Goal: Information Seeking & Learning: Learn about a topic

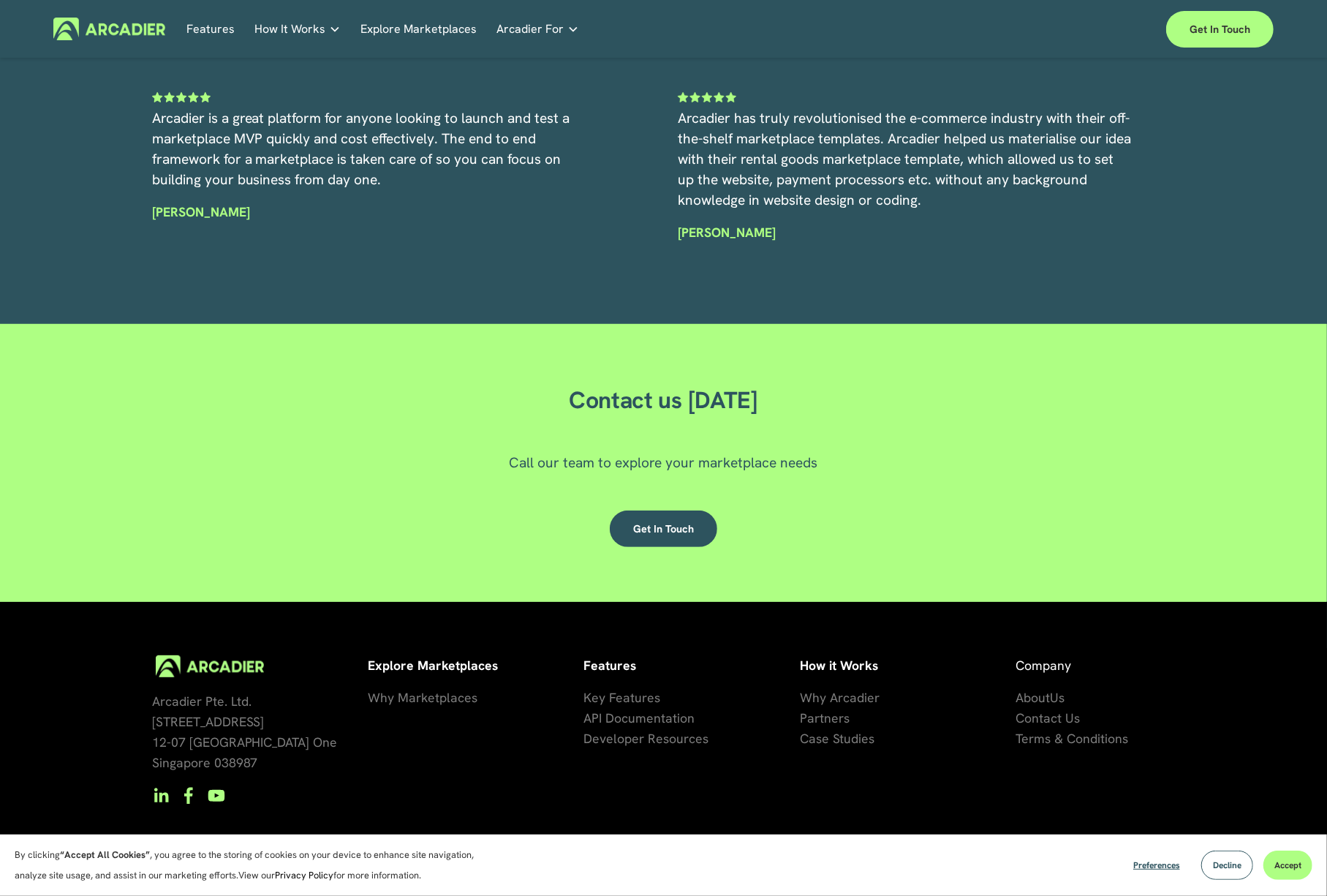
scroll to position [4207, 0]
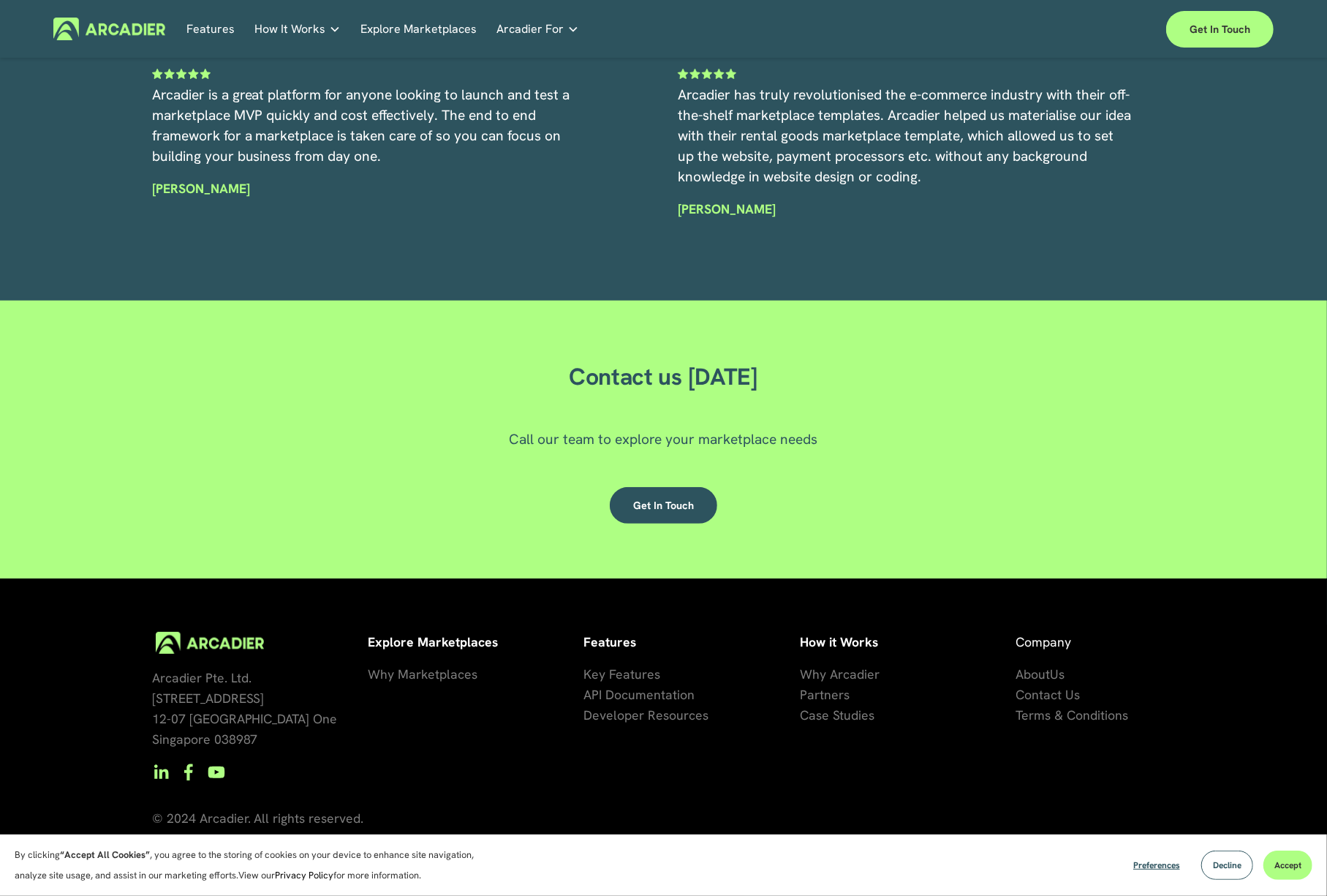
click at [629, 673] on span "Key Features" at bounding box center [622, 673] width 77 height 17
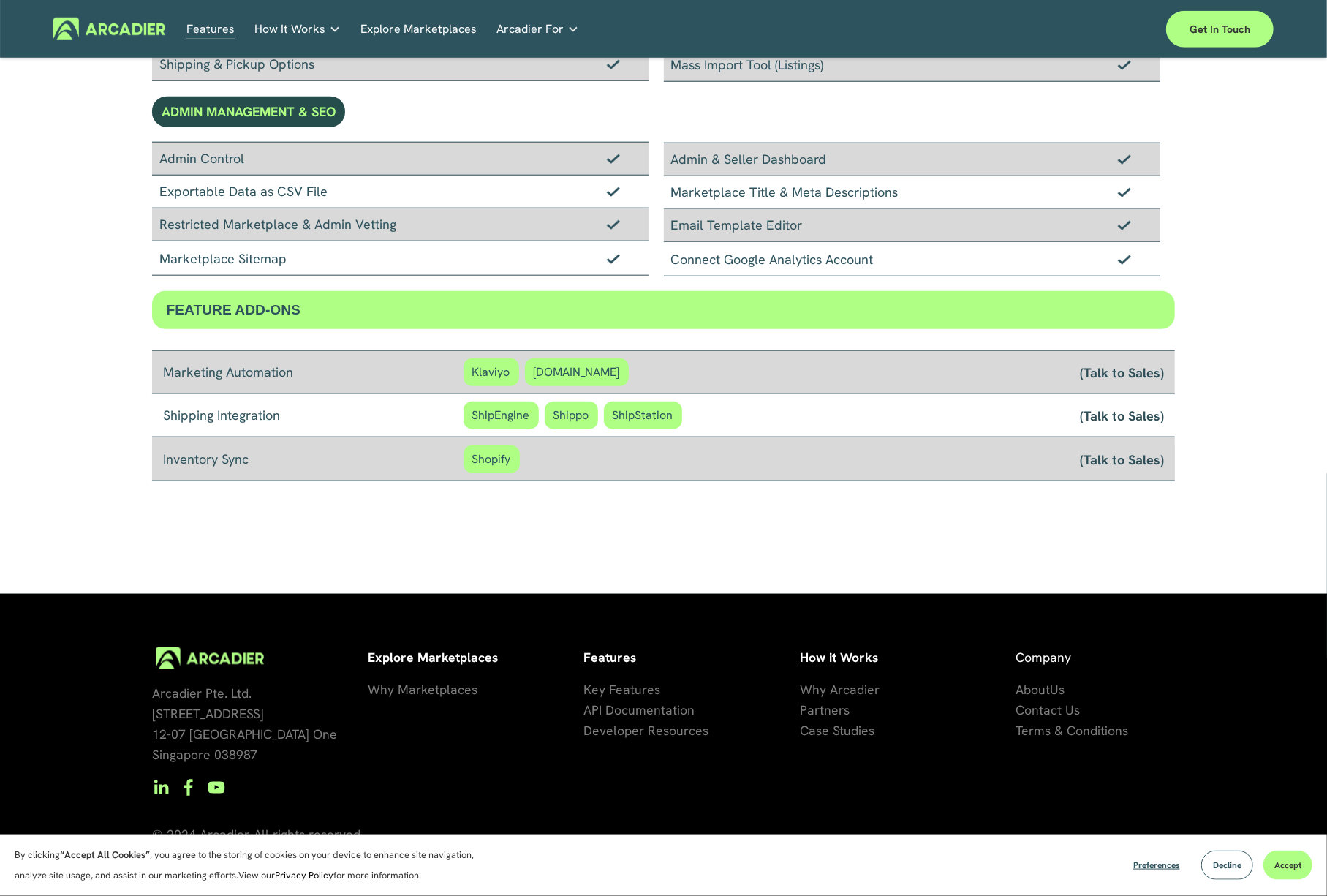
scroll to position [1029, 0]
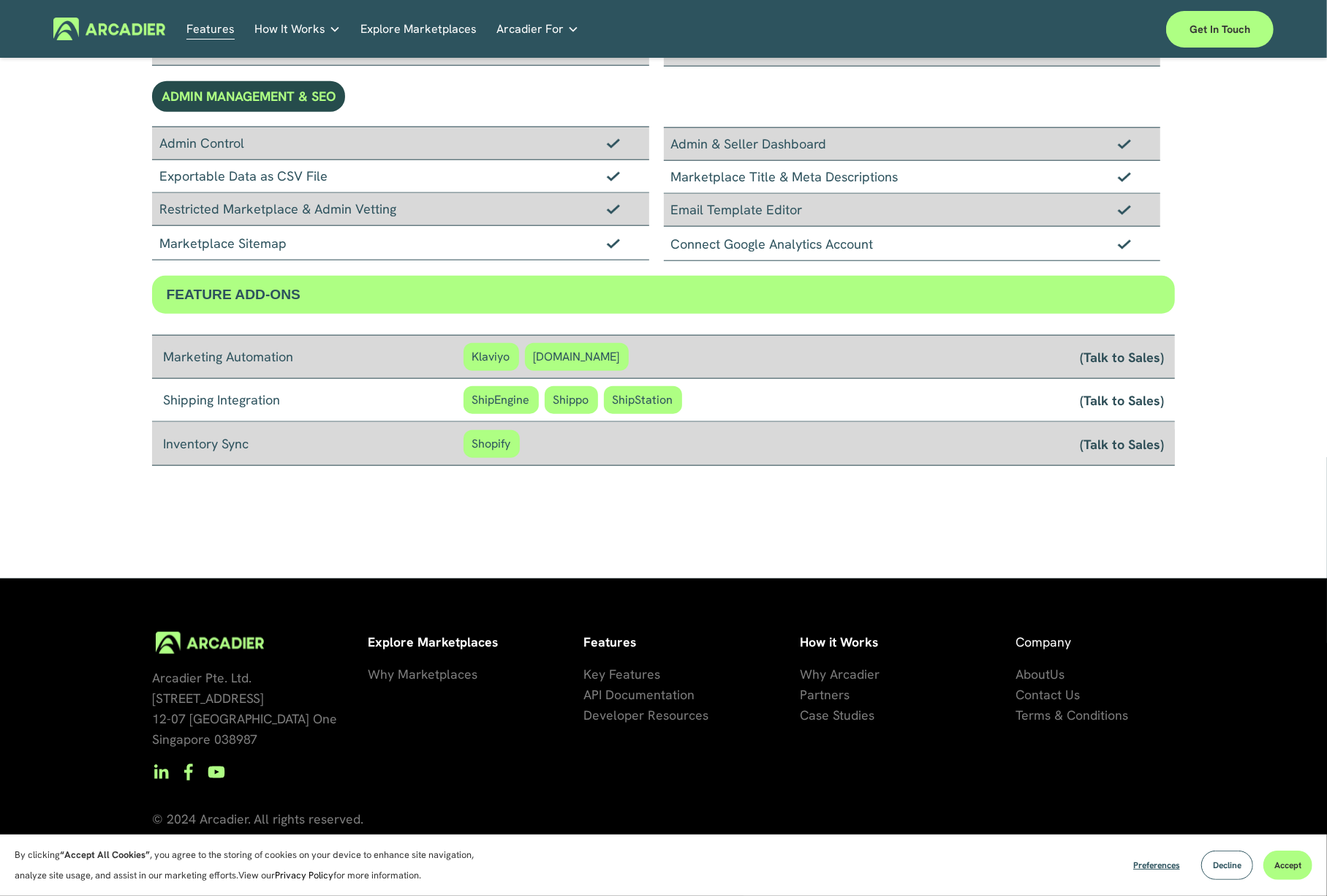
click at [653, 695] on span "API Documentation" at bounding box center [638, 694] width 111 height 17
click at [650, 716] on span "Developer Resources" at bounding box center [646, 715] width 125 height 17
click at [839, 671] on span "Why Arcadier" at bounding box center [840, 673] width 80 height 17
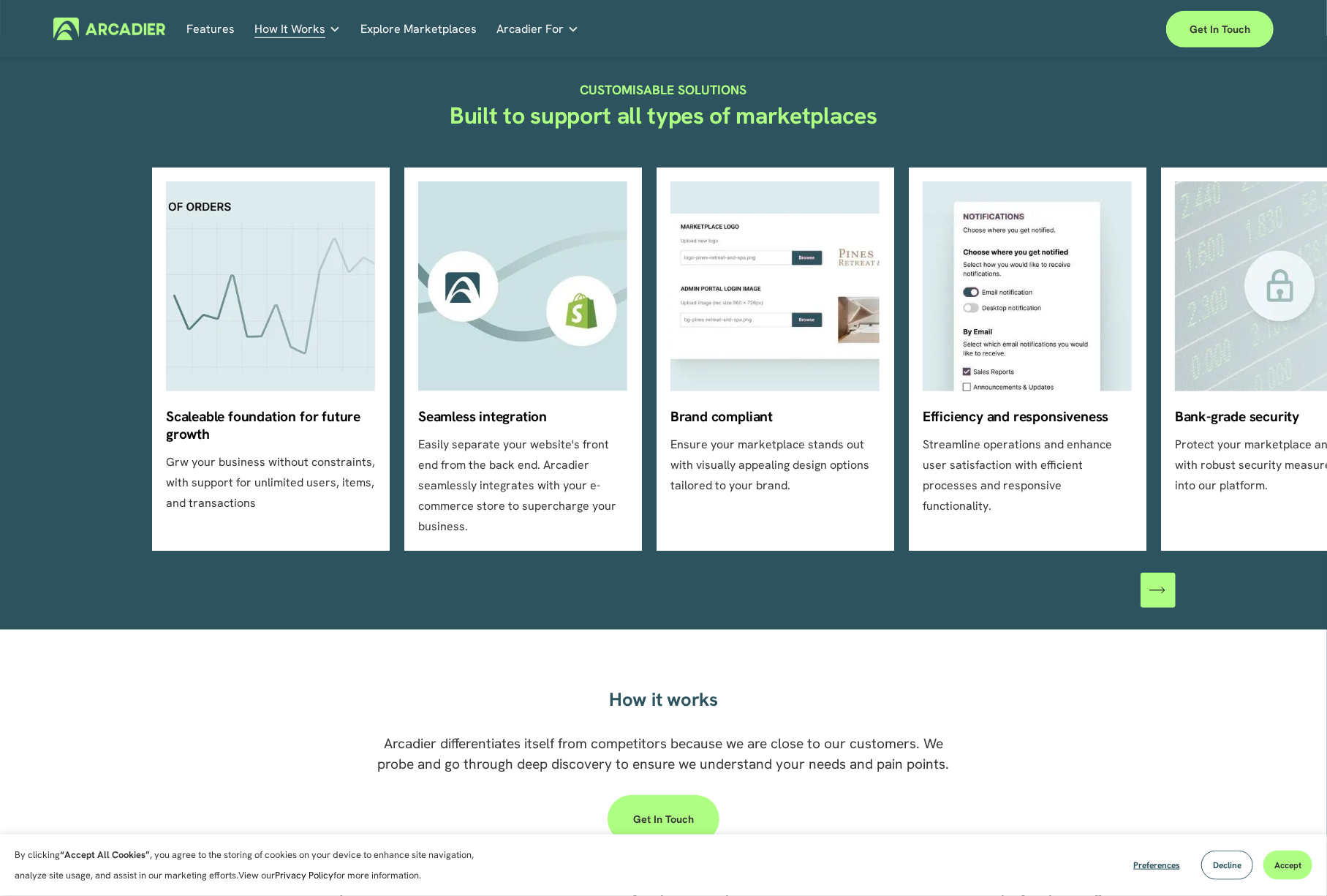
scroll to position [380, 0]
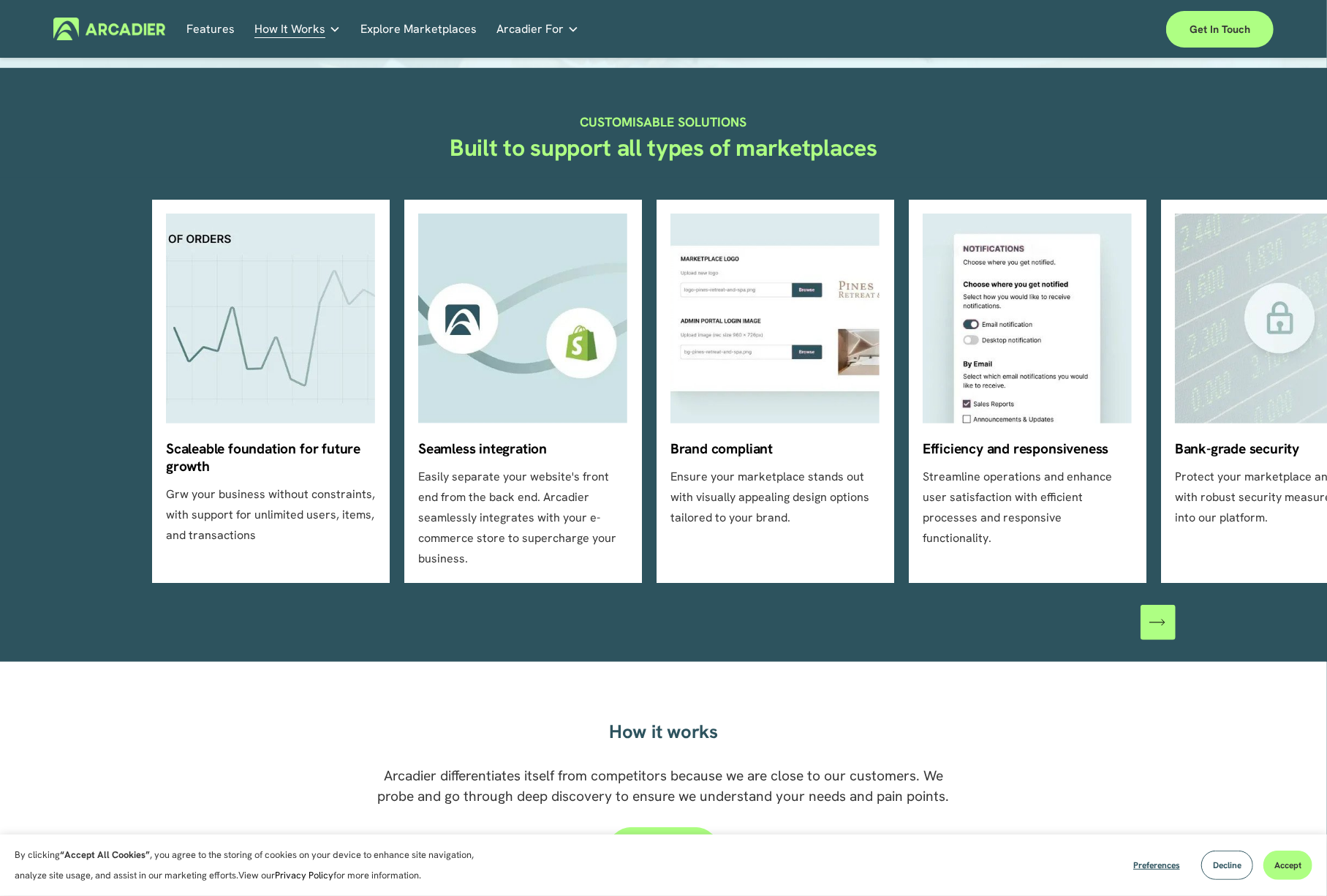
click at [468, 325] on ul "Scaleable foundation for future growth Grw your business without constraints, w…" at bounding box center [664, 392] width 1024 height 383
click at [510, 460] on ul "Scaleable foundation for future growth Grw your business without constraints, w…" at bounding box center [664, 392] width 1024 height 383
click at [526, 528] on ul "Scaleable foundation for future growth Grw your business without constraints, w…" at bounding box center [664, 392] width 1024 height 383
click at [526, 543] on ul "Scaleable foundation for future growth Grw your business without constraints, w…" at bounding box center [664, 392] width 1024 height 383
click at [1159, 614] on icon "\a \a \a Next\a \a" at bounding box center [1157, 622] width 16 height 16
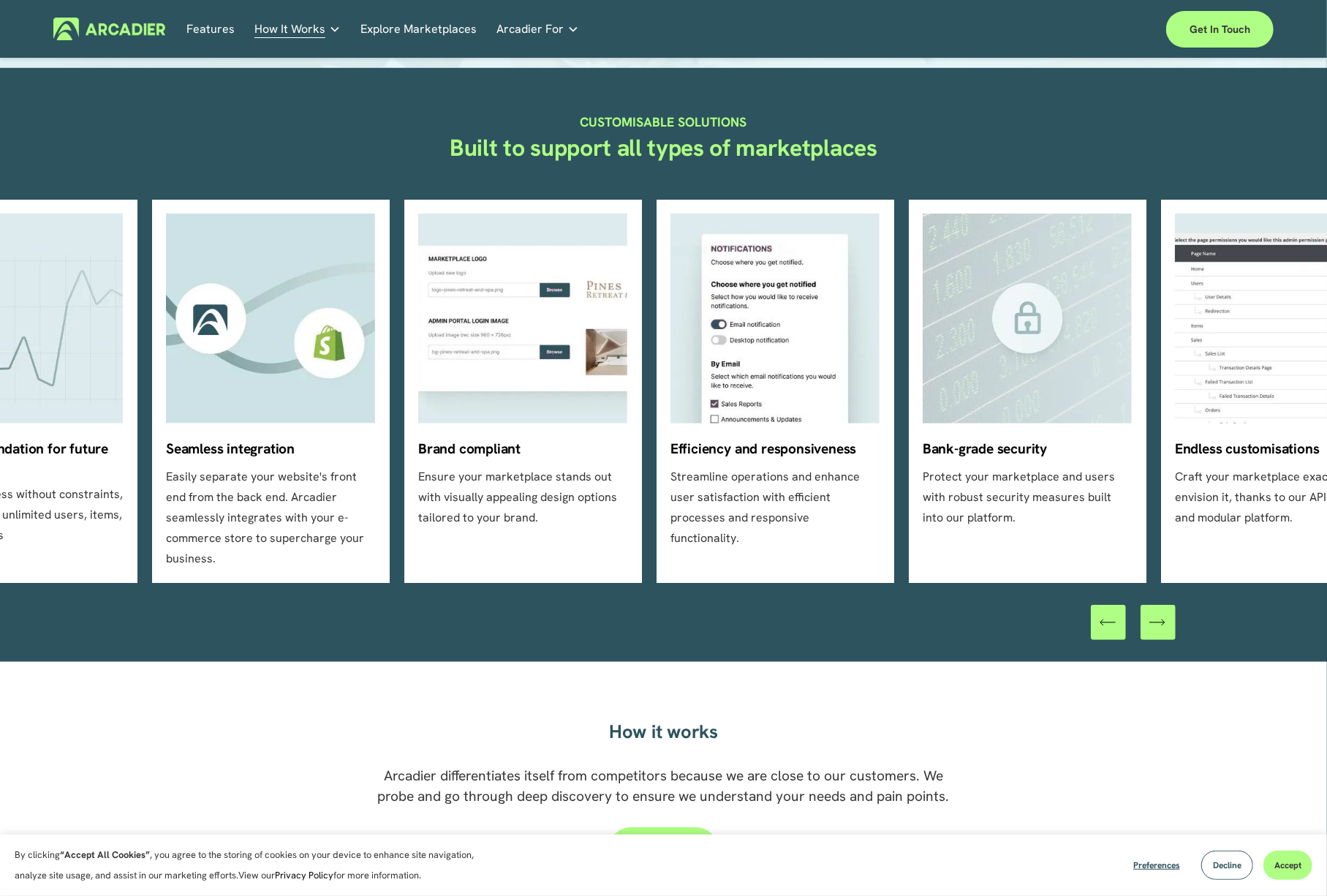
click at [1159, 614] on icon "\a \a \a Next\a \a" at bounding box center [1157, 622] width 16 height 16
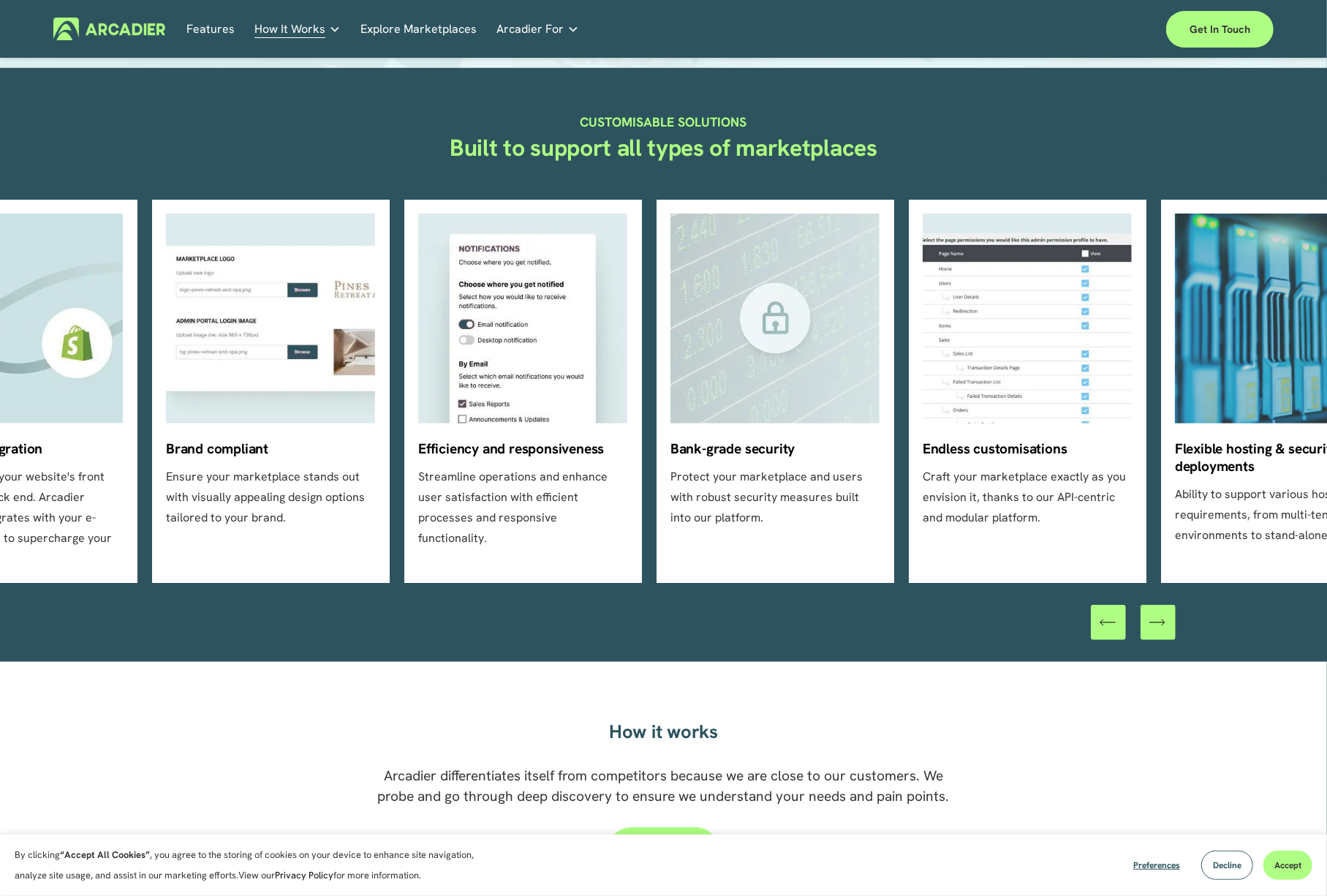
click at [1159, 614] on icon "\a \a \a Next\a \a" at bounding box center [1157, 622] width 16 height 16
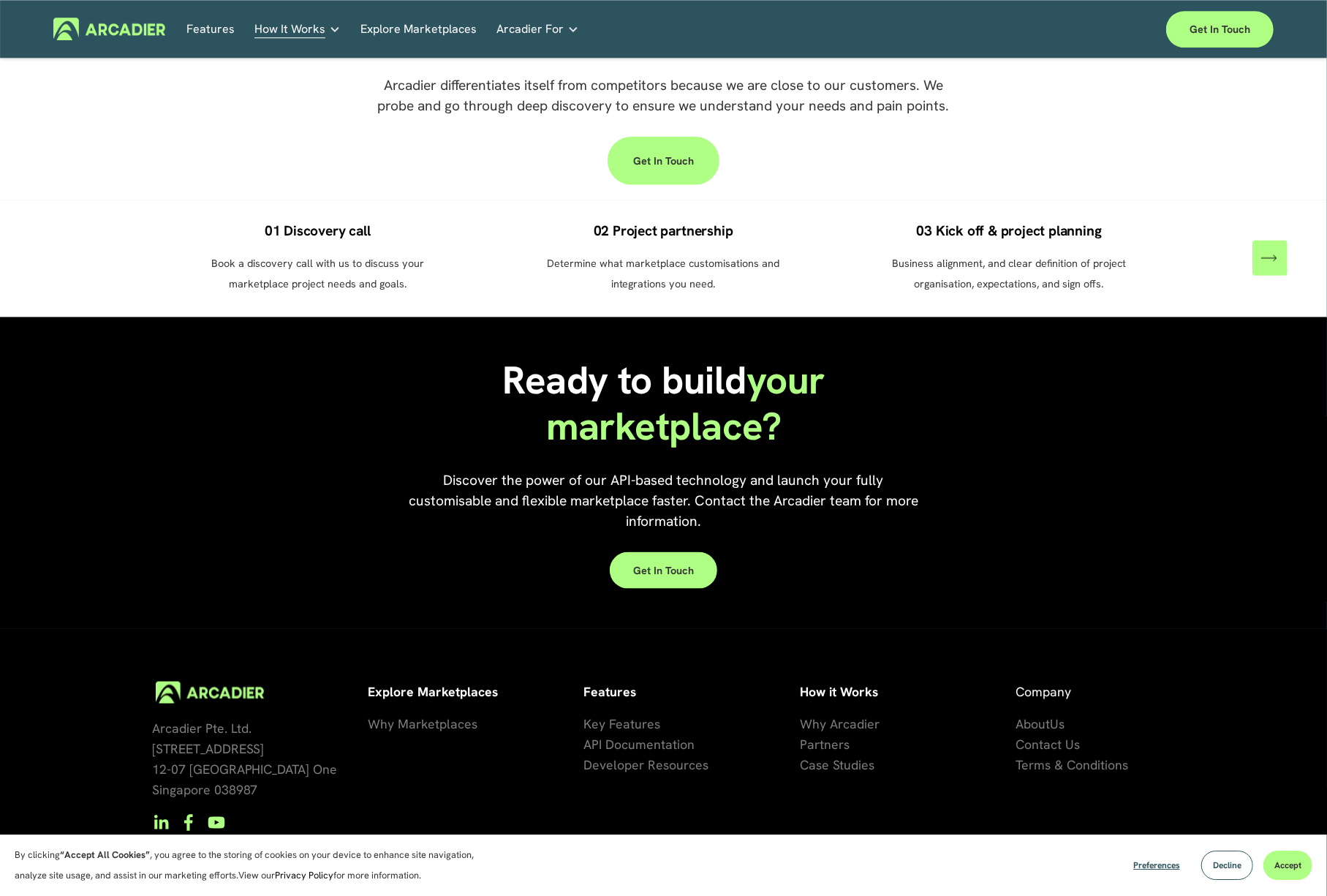
scroll to position [1100, 0]
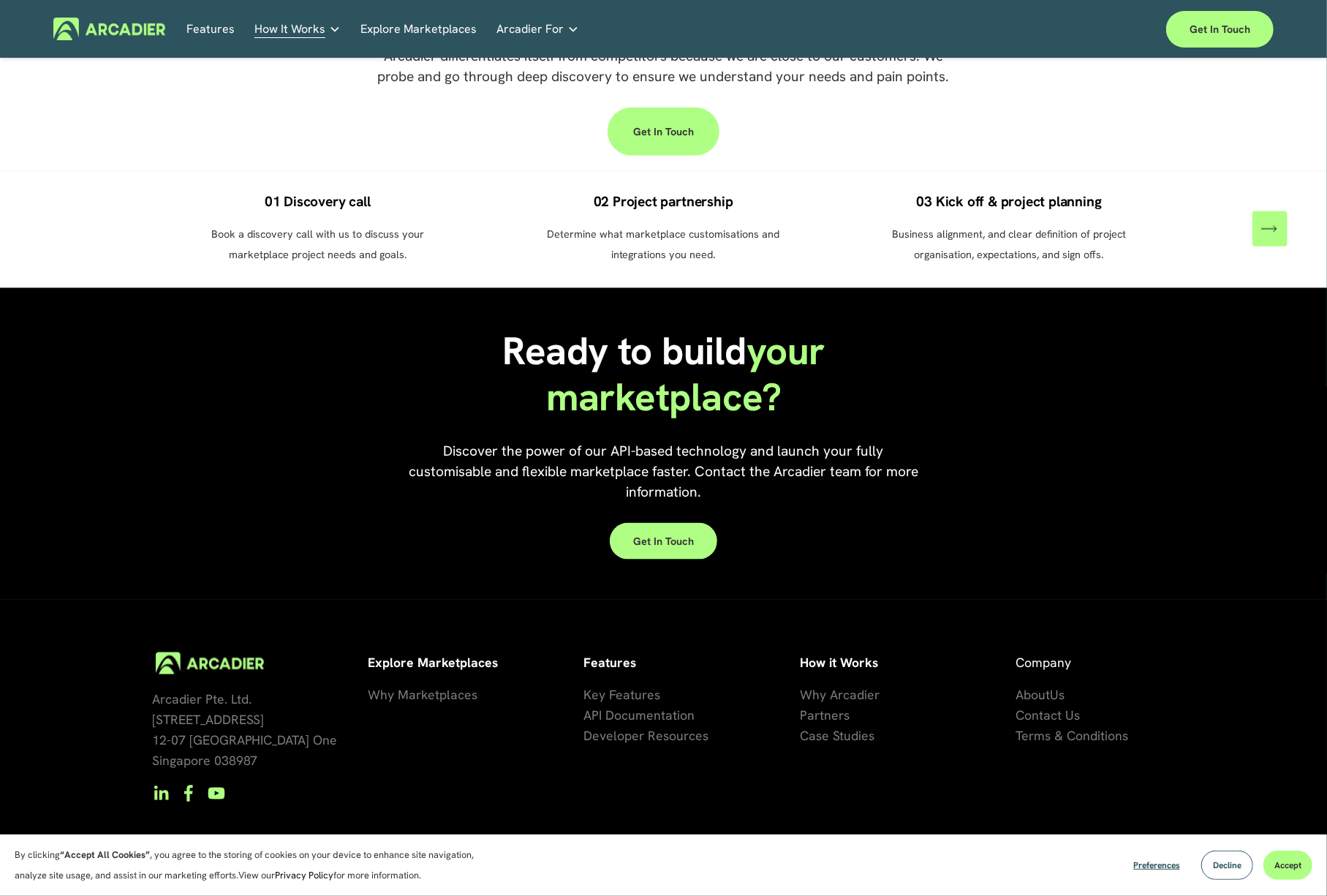
click at [833, 707] on span "artners" at bounding box center [829, 715] width 43 height 17
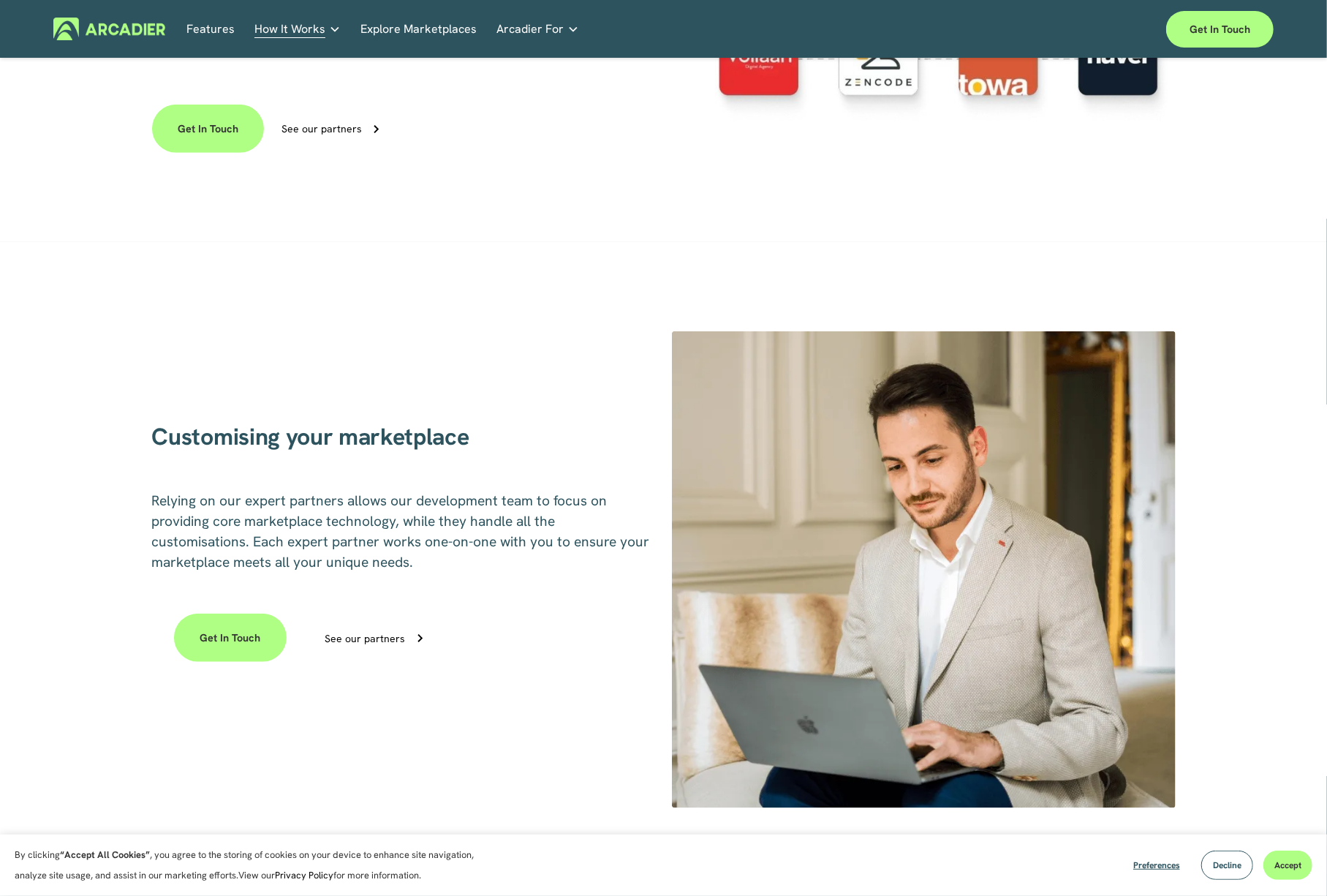
scroll to position [760, 0]
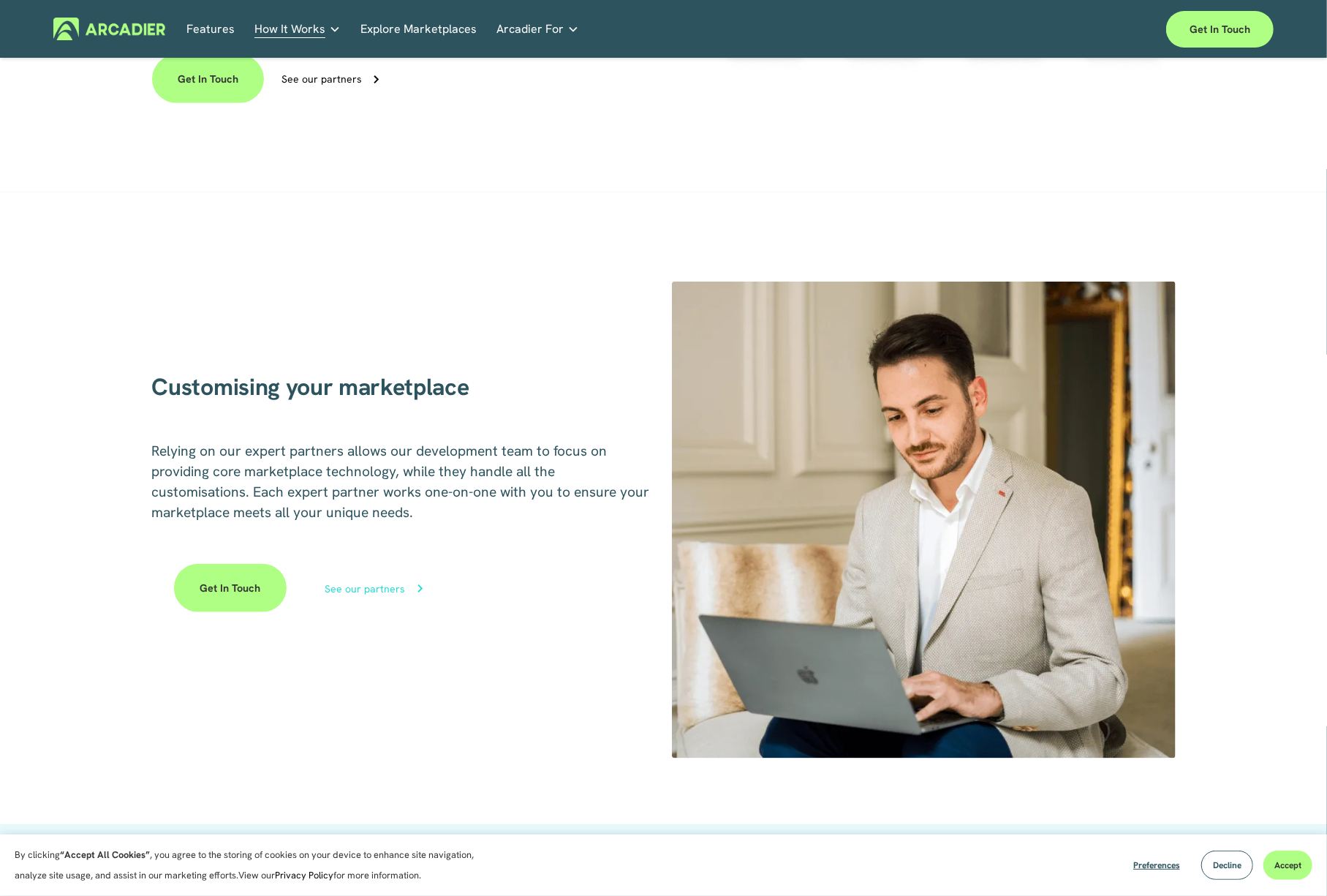
click at [379, 593] on div "See our partners" at bounding box center [365, 588] width 81 height 10
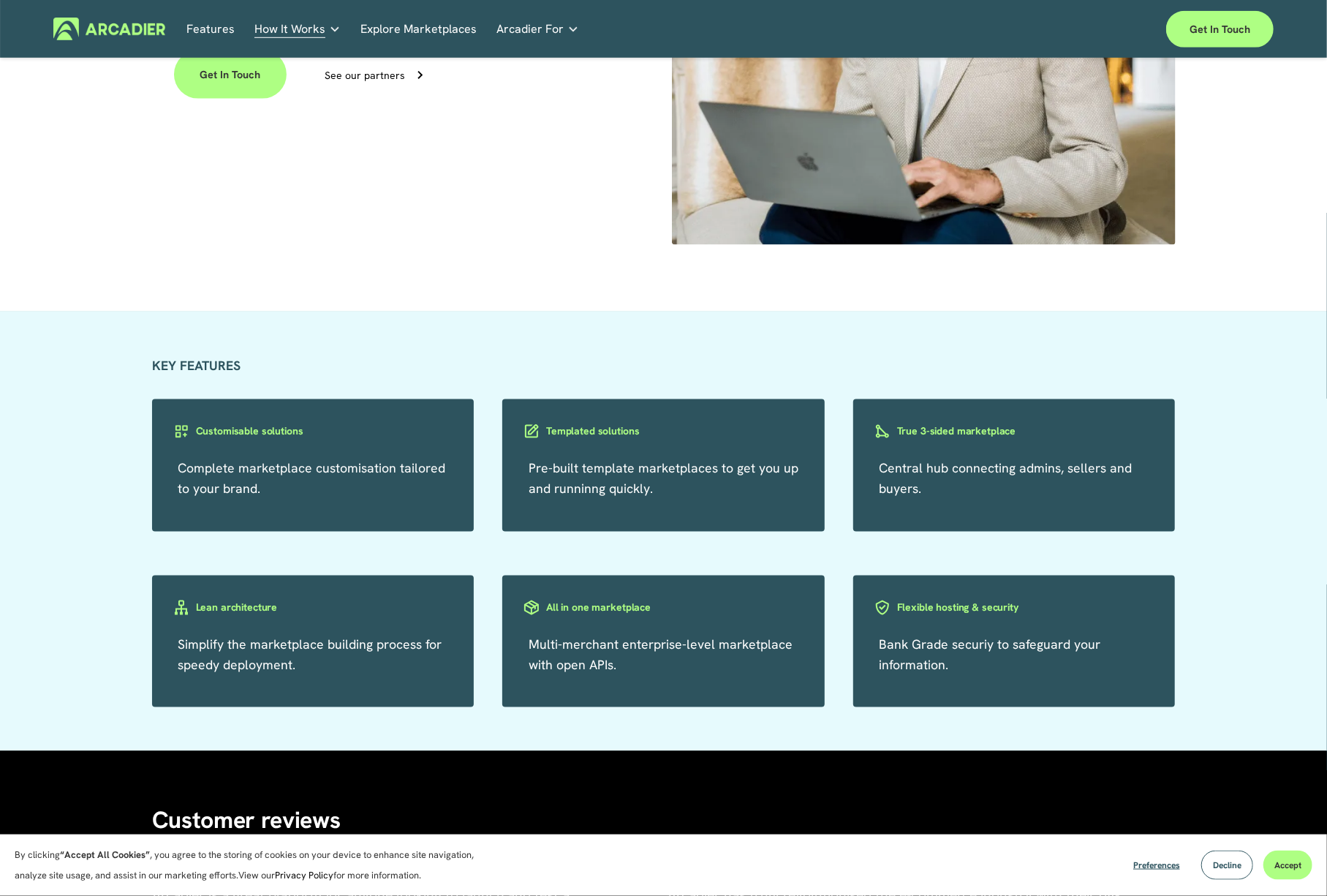
scroll to position [1293, 0]
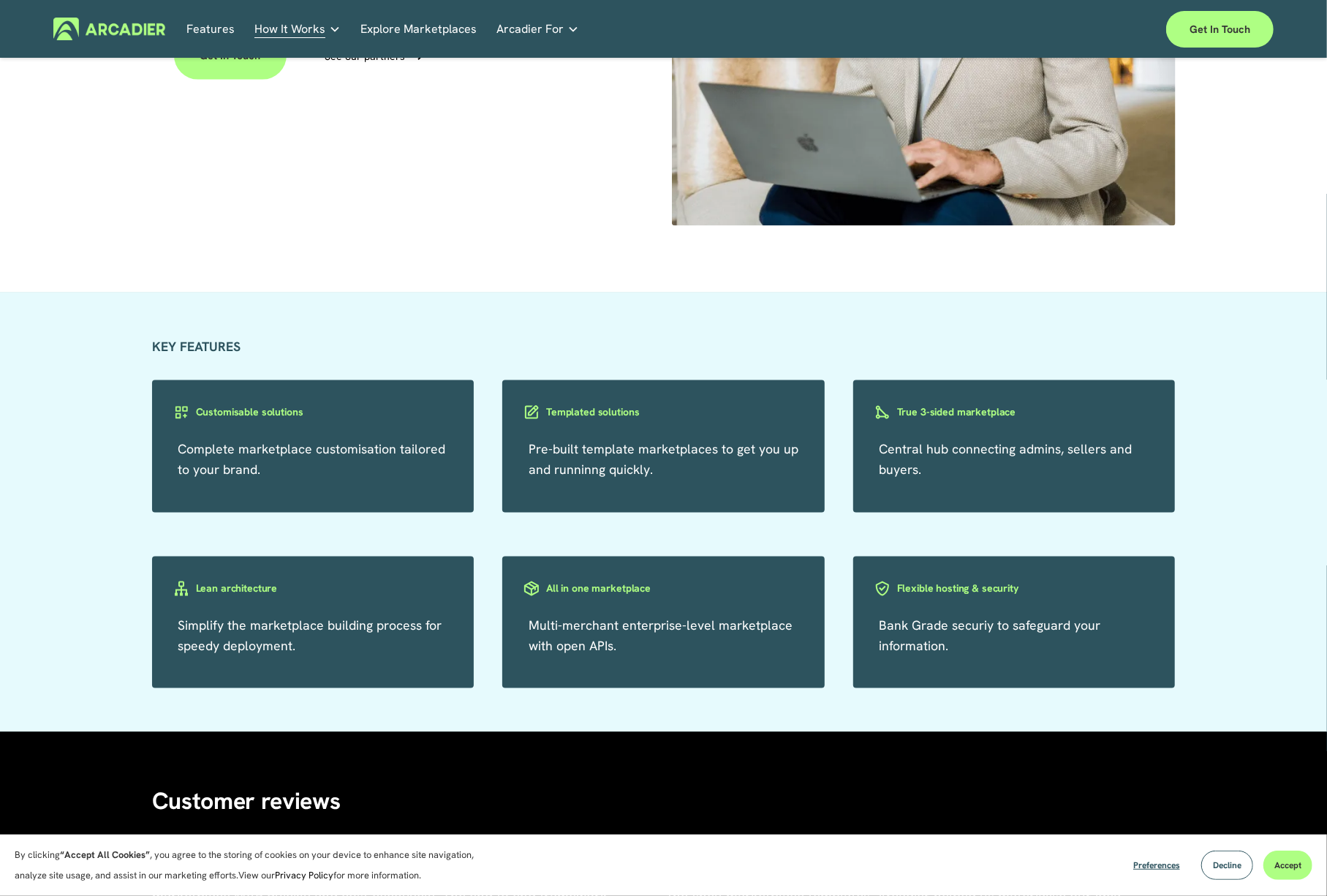
click at [927, 454] on span "Central hub connecting admins, sellers and buyers." at bounding box center [1006, 458] width 253 height 38
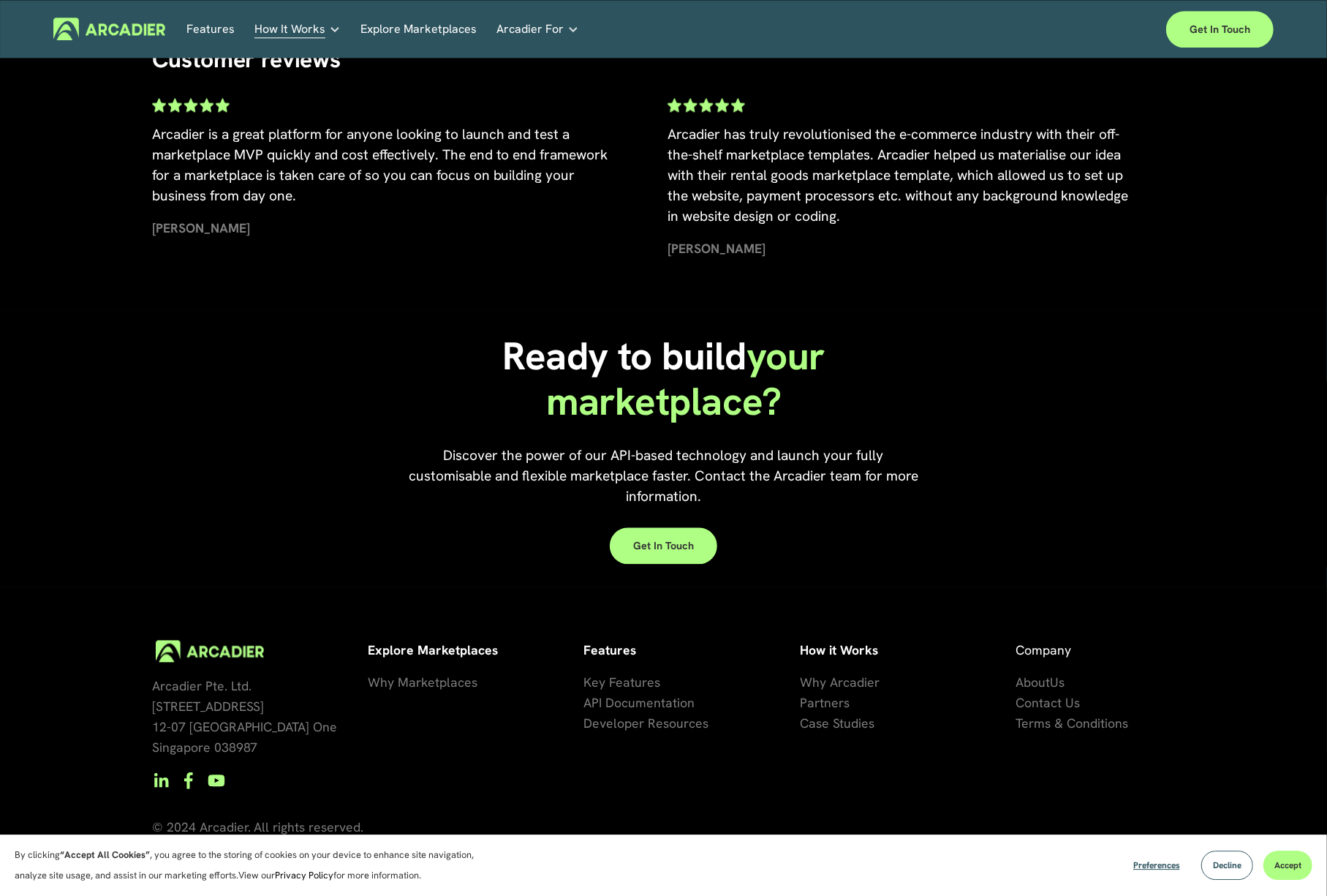
scroll to position [2045, 0]
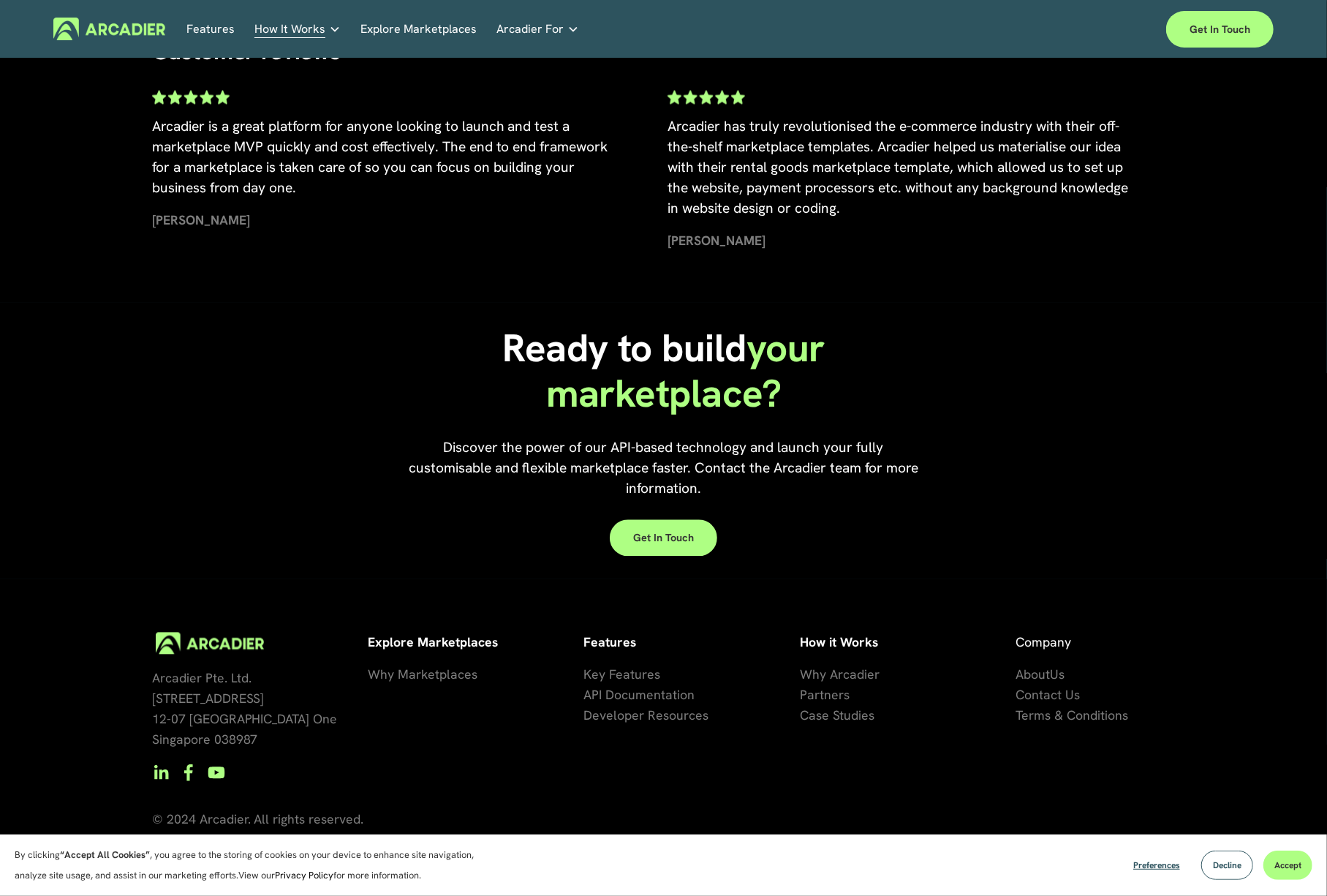
click at [1037, 672] on span "About" at bounding box center [1033, 673] width 34 height 17
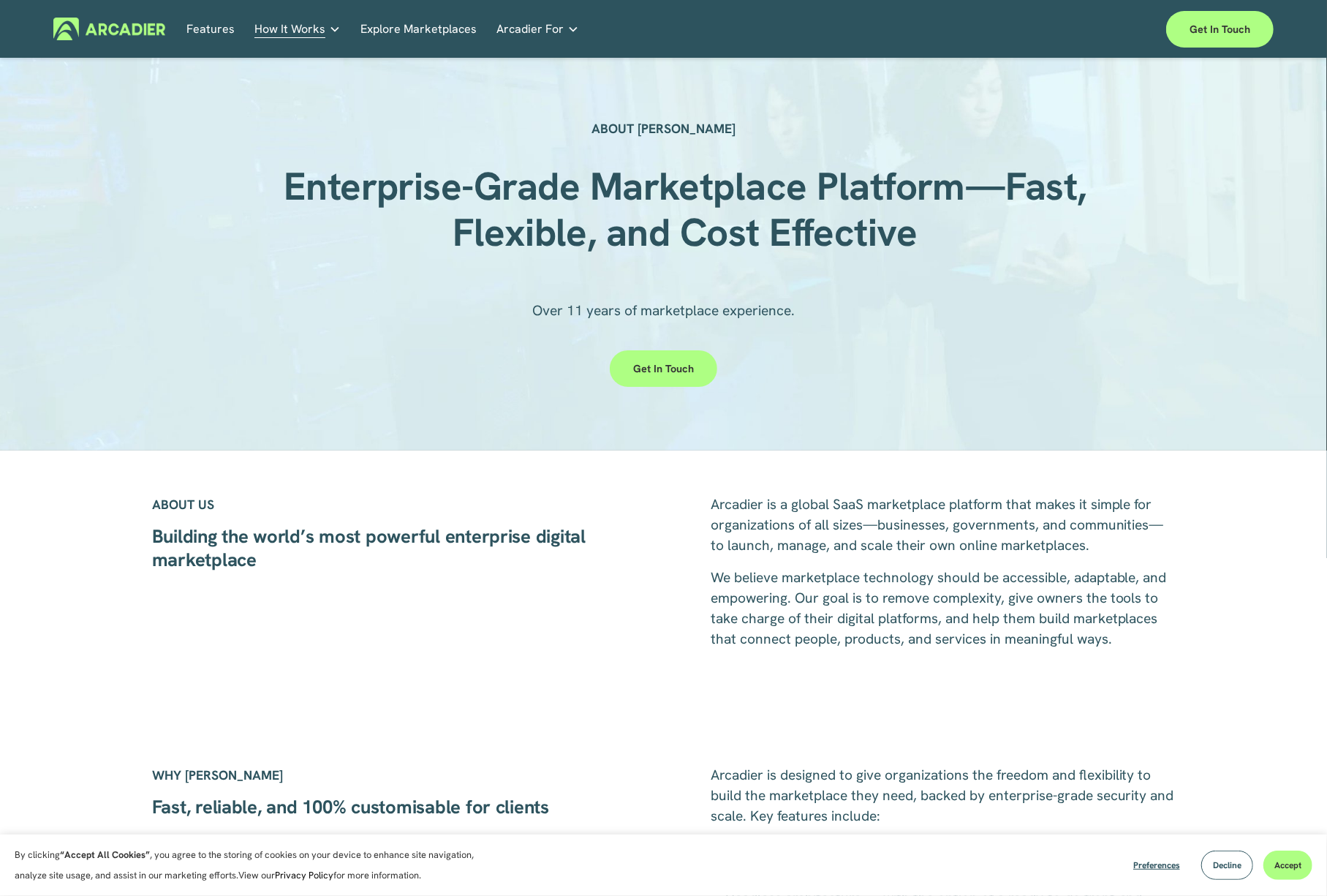
click at [434, 28] on link "Explore Marketplaces" at bounding box center [419, 28] width 117 height 23
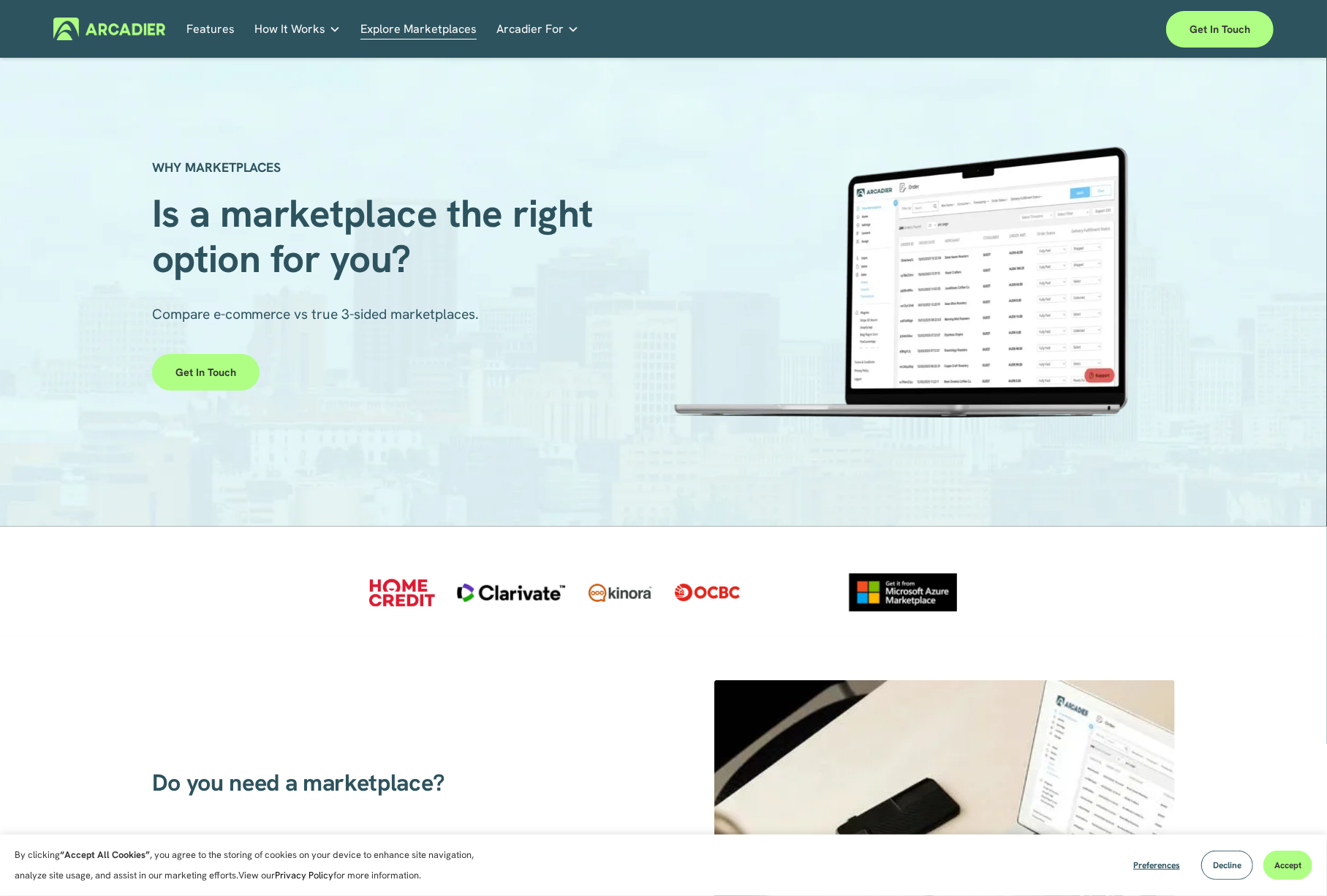
click at [0, 0] on link "Auto Parts We streamline and improve operations through our Auto Parts market p…" at bounding box center [0, 0] width 0 height 0
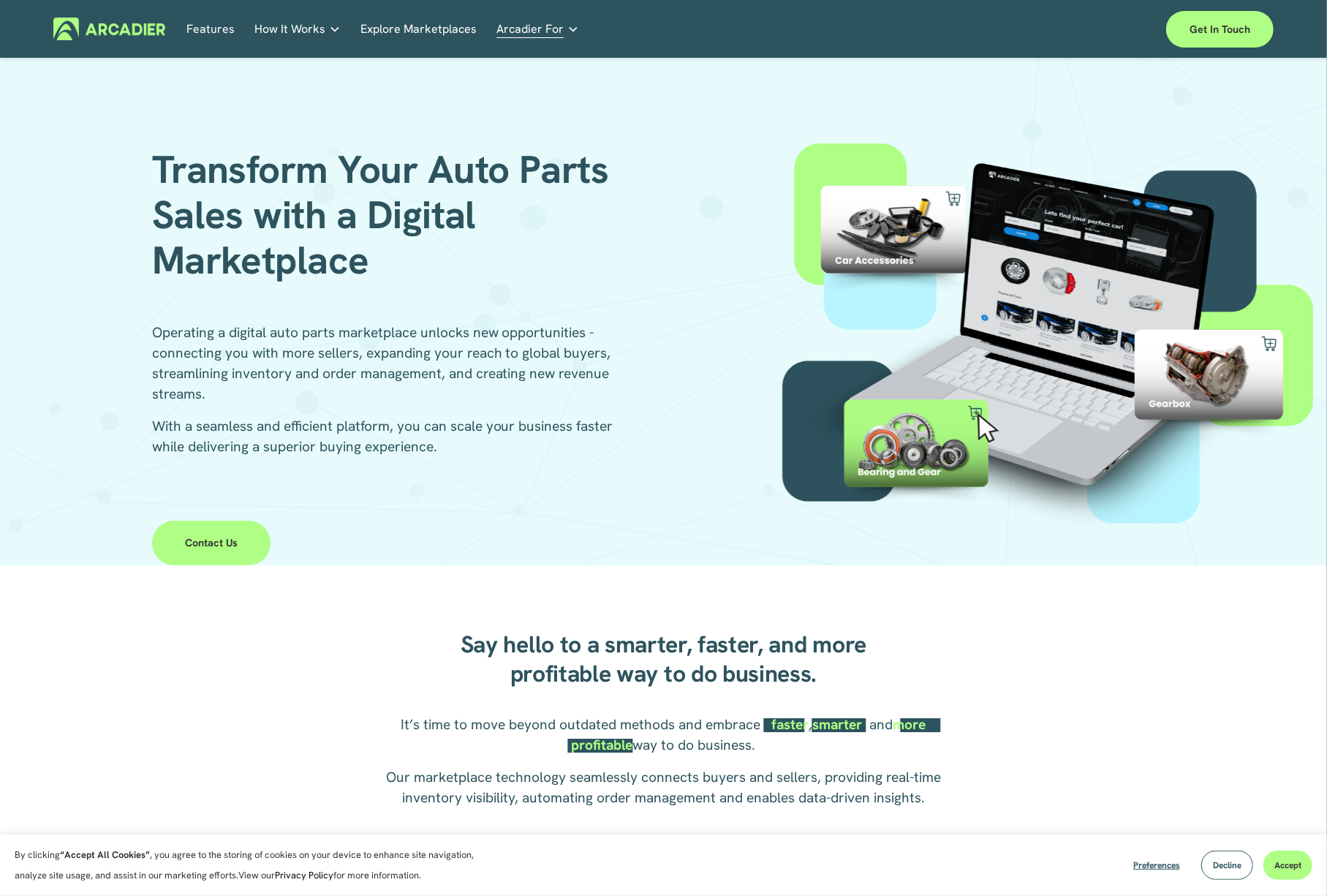
click at [132, 26] on img at bounding box center [109, 28] width 112 height 23
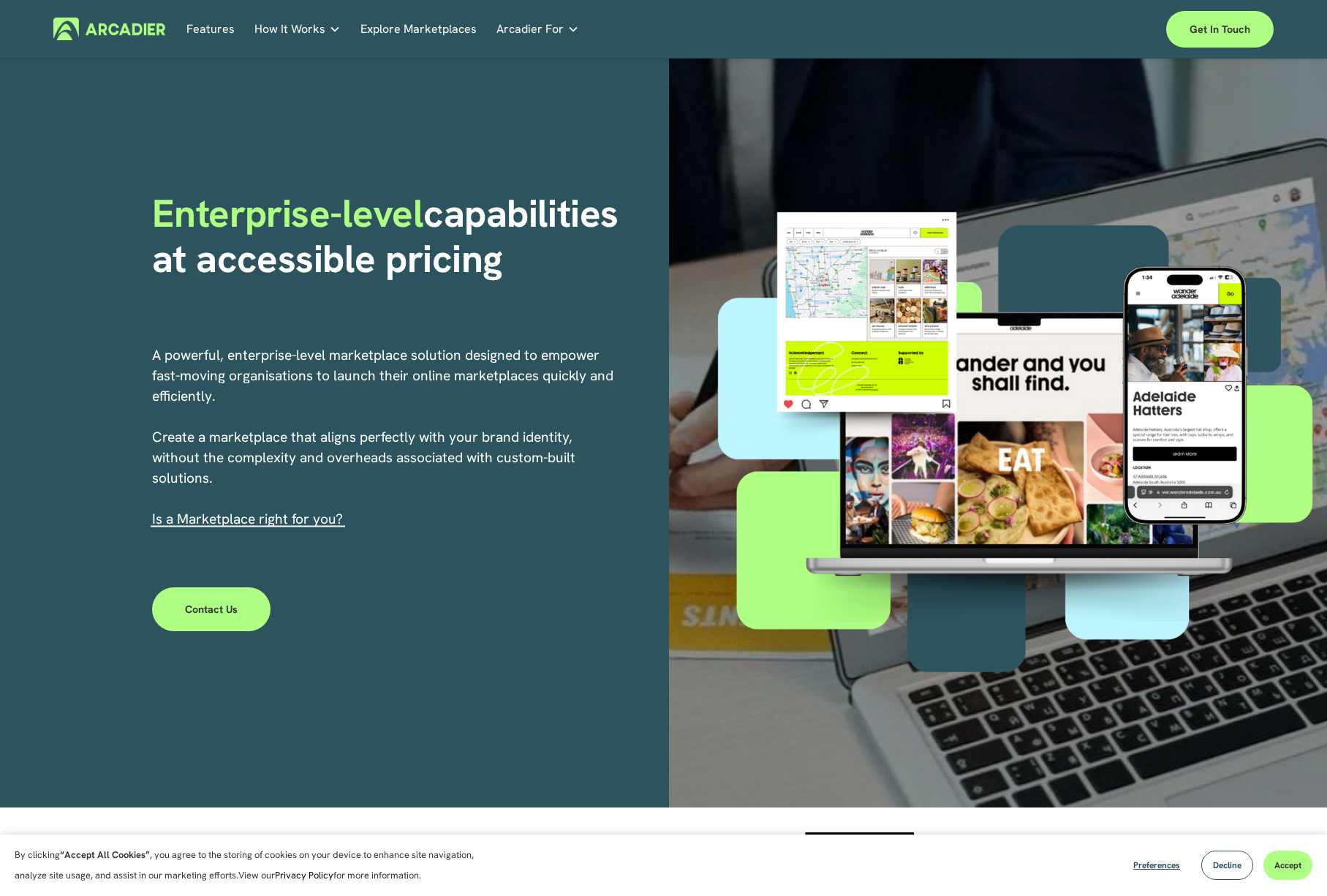
scroll to position [684, 0]
